Goal: Find specific page/section: Find specific page/section

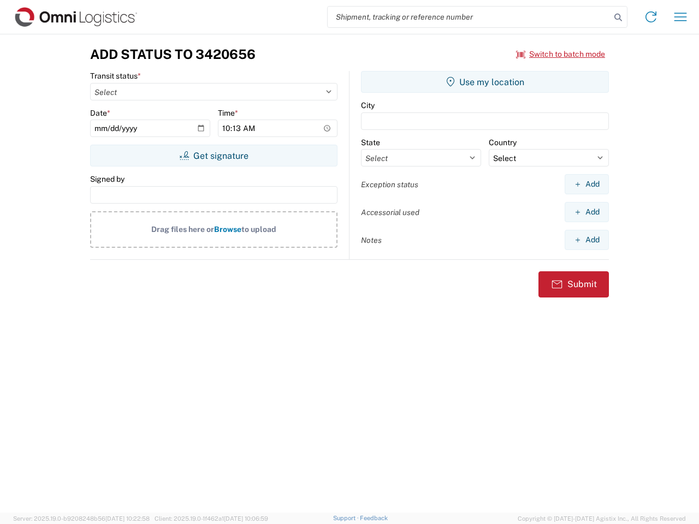
click at [469, 17] on input "search" at bounding box center [468, 17] width 283 height 21
click at [618, 17] on icon at bounding box center [617, 17] width 15 height 15
click at [651, 17] on icon at bounding box center [650, 16] width 17 height 17
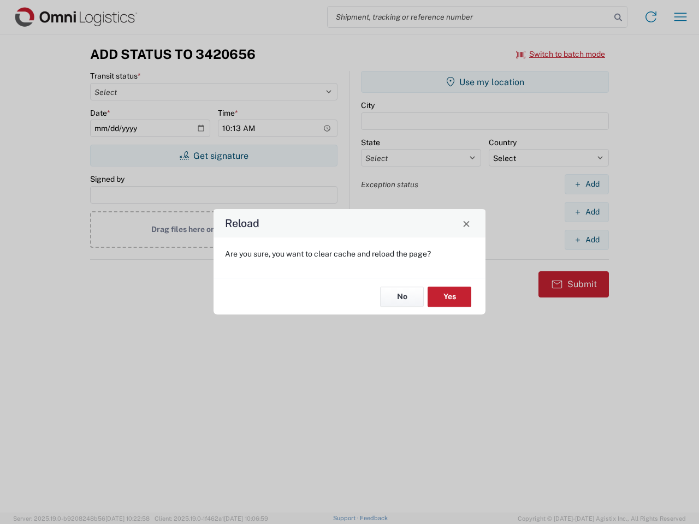
click at [680, 17] on div "Reload Are you sure, you want to clear cache and reload the page? No Yes" at bounding box center [349, 262] width 699 height 524
click at [561, 54] on div "Reload Are you sure, you want to clear cache and reload the page? No Yes" at bounding box center [349, 262] width 699 height 524
click at [213, 156] on div "Reload Are you sure, you want to clear cache and reload the page? No Yes" at bounding box center [349, 262] width 699 height 524
click at [485, 82] on div "Reload Are you sure, you want to clear cache and reload the page? No Yes" at bounding box center [349, 262] width 699 height 524
click at [586, 184] on div "Reload Are you sure, you want to clear cache and reload the page? No Yes" at bounding box center [349, 262] width 699 height 524
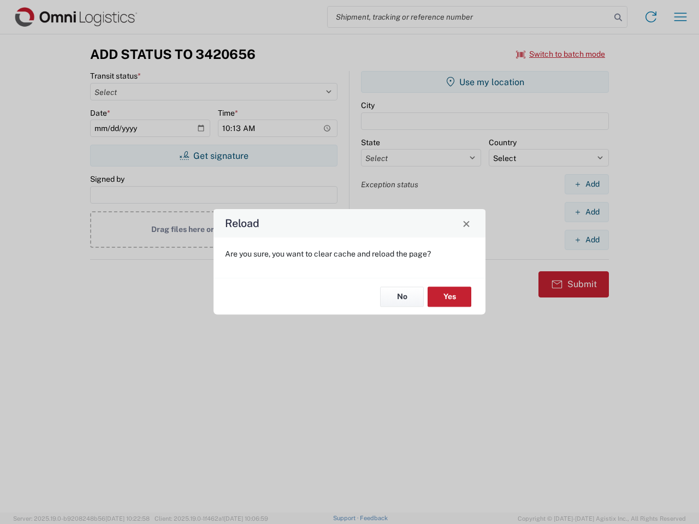
click at [586, 212] on div "Reload Are you sure, you want to clear cache and reload the page? No Yes" at bounding box center [349, 262] width 699 height 524
click at [586, 240] on div "Reload Are you sure, you want to clear cache and reload the page? No Yes" at bounding box center [349, 262] width 699 height 524
